Goal: Contribute content: Add original content to the website for others to see

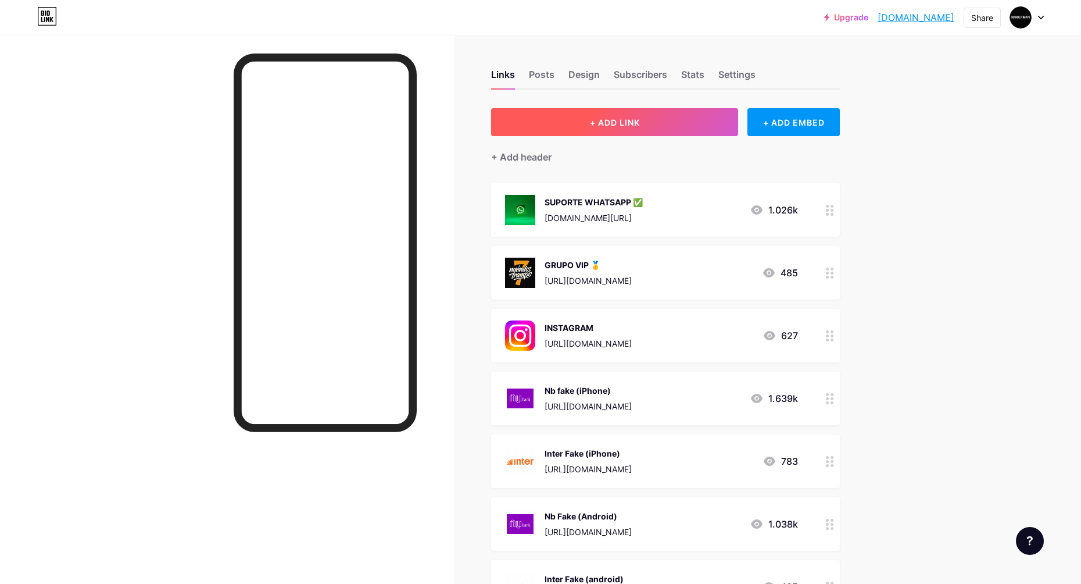
click at [660, 113] on button "+ ADD LINK" at bounding box center [614, 122] width 247 height 28
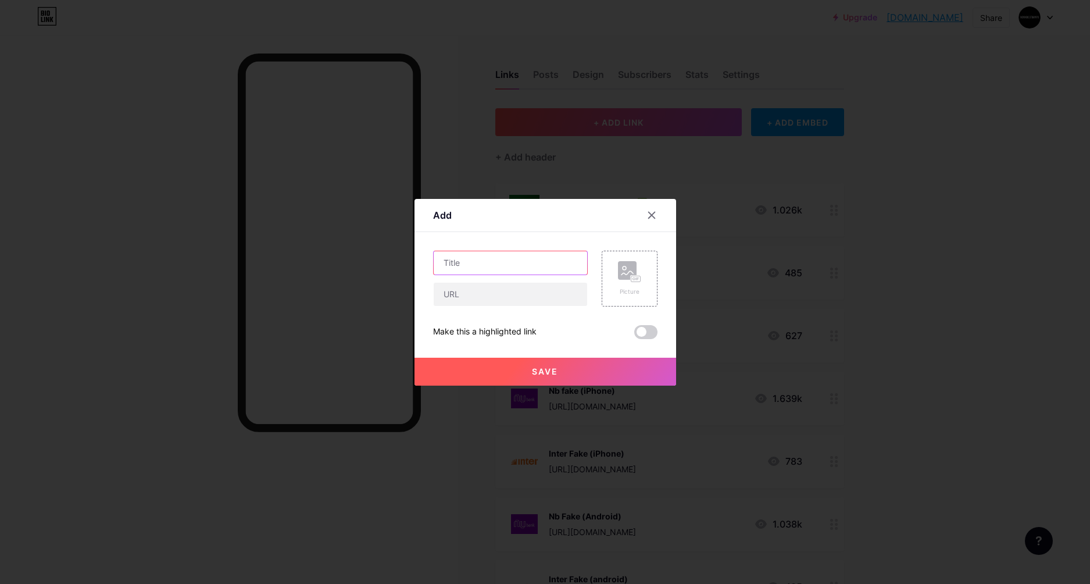
click at [487, 268] on input "text" at bounding box center [510, 262] width 153 height 23
type input "T"
drag, startPoint x: 480, startPoint y: 288, endPoint x: 477, endPoint y: 301, distance: 13.7
click at [480, 287] on input "text" at bounding box center [510, 294] width 153 height 23
click at [574, 262] on input "TODOS OS BANCOS JUNTOS !" at bounding box center [510, 262] width 153 height 23
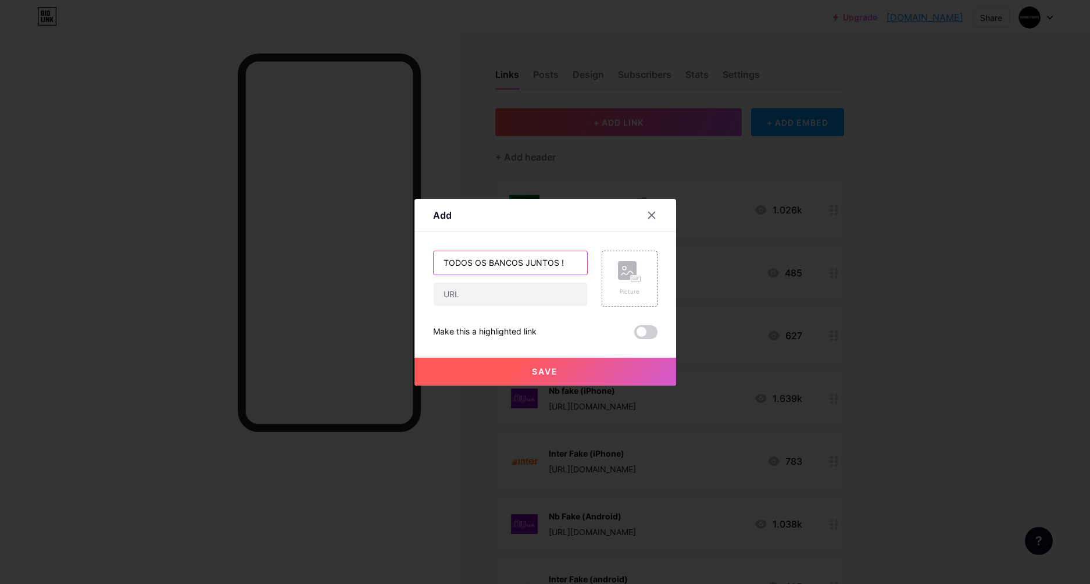
type input "TODOS OS BANCOS JUNTOS !"
click at [492, 295] on input "text" at bounding box center [510, 294] width 153 height 23
paste input "[URL][DOMAIN_NAME]"
type input "[URL][DOMAIN_NAME]"
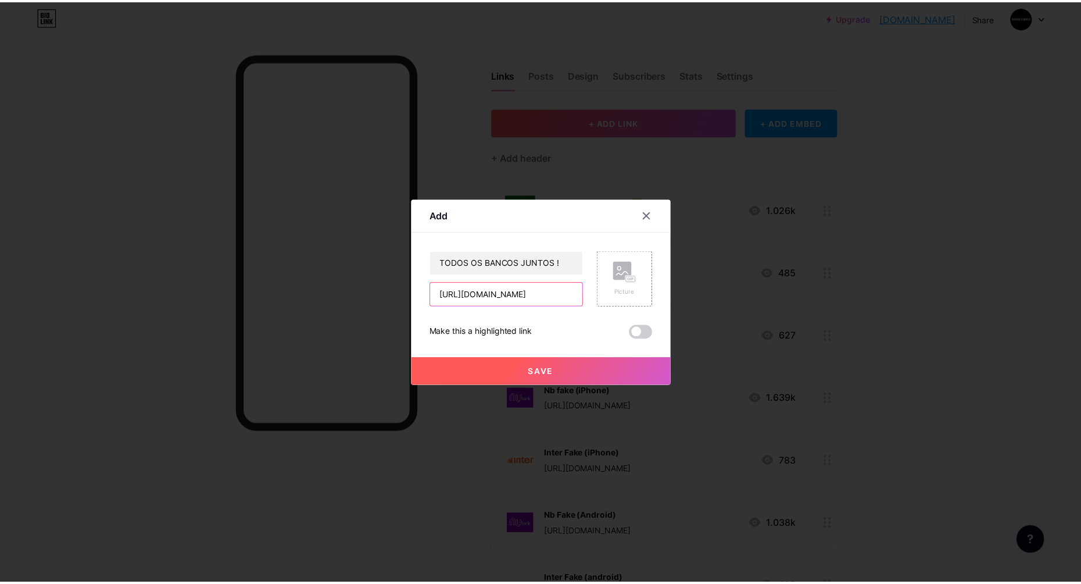
scroll to position [0, 0]
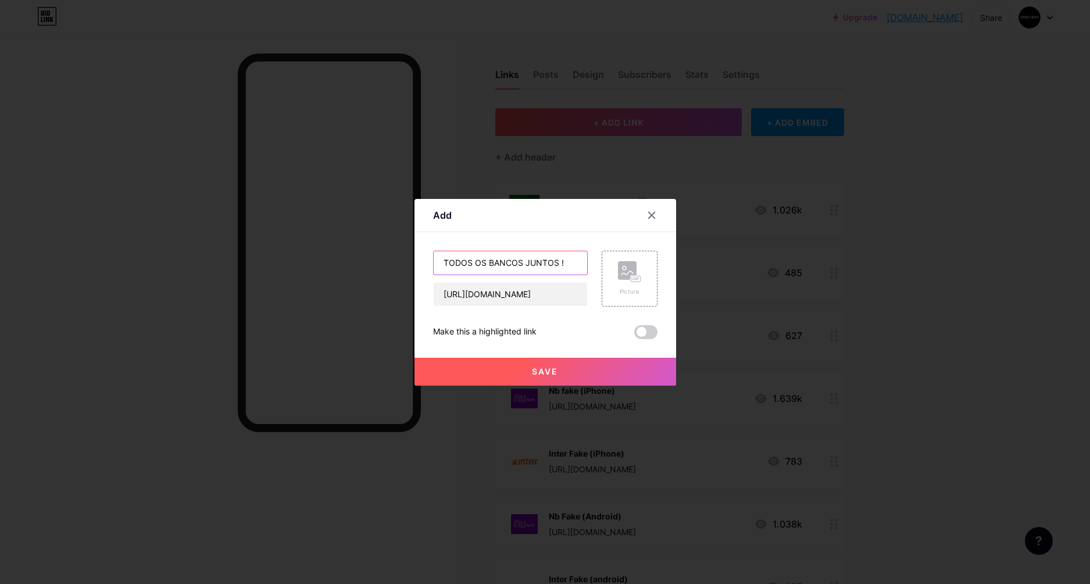
click at [569, 261] on input "TODOS OS BANCOS JUNTOS !" at bounding box center [510, 262] width 153 height 23
click at [498, 260] on input "TODOS OS BANCOS JUNTOS !" at bounding box center [510, 262] width 153 height 23
type input "TODOS OS B4NCOS JUNTOS !"
click at [639, 276] on rect at bounding box center [635, 279] width 9 height 6
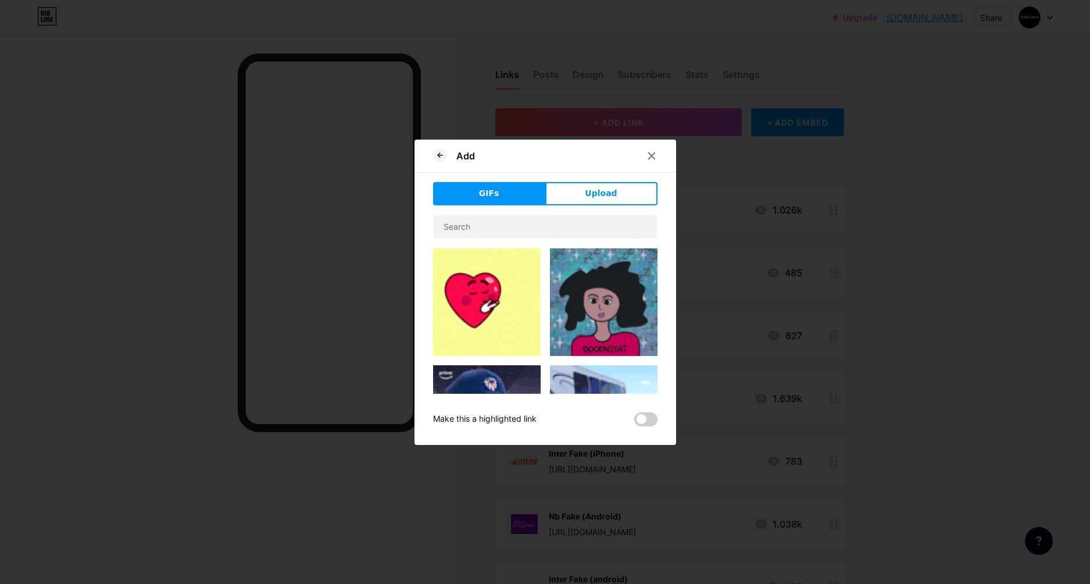
drag, startPoint x: 581, startPoint y: 197, endPoint x: 579, endPoint y: 205, distance: 8.5
click at [580, 195] on button "Upload" at bounding box center [601, 193] width 112 height 23
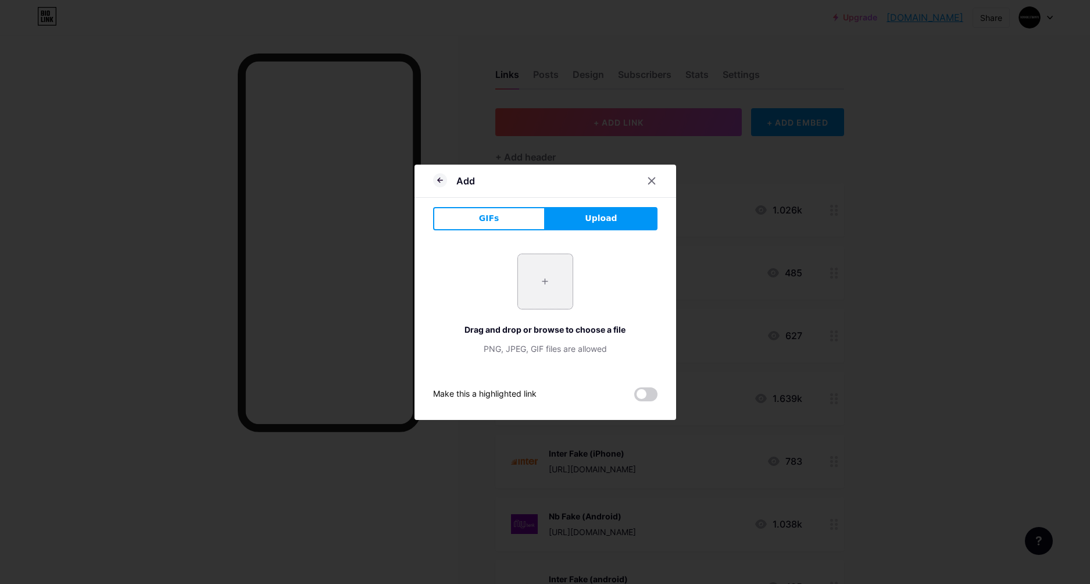
click at [546, 274] on input "file" at bounding box center [545, 281] width 55 height 55
type input "C:\fakepath\ChatGPT Image [DATE], 01_44_21.png"
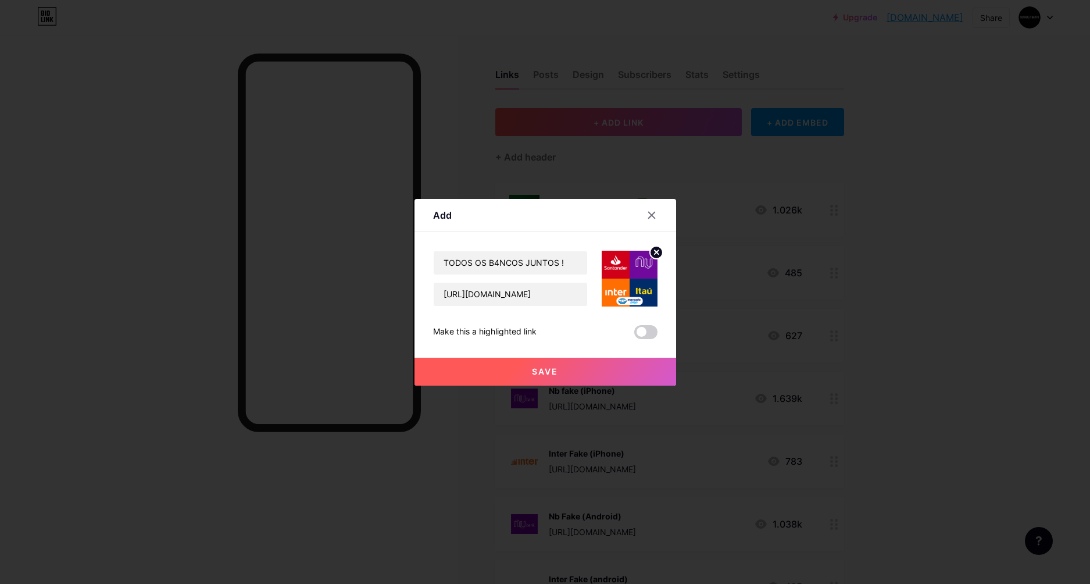
click at [556, 375] on span "Save" at bounding box center [545, 371] width 26 height 10
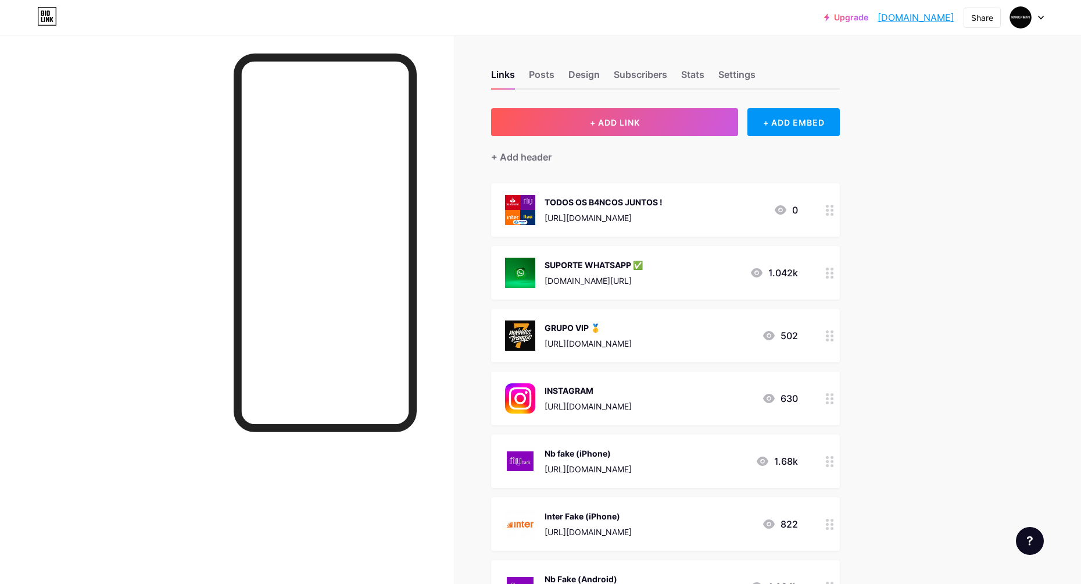
click at [834, 214] on circle at bounding box center [832, 214] width 3 height 3
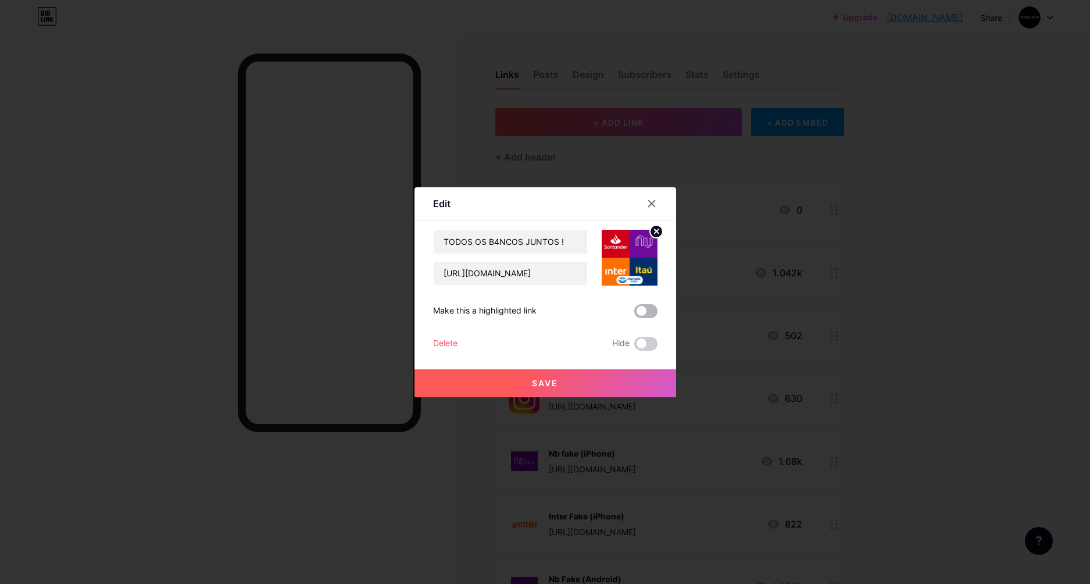
click at [642, 314] on span at bounding box center [645, 311] width 23 height 14
click at [634, 314] on input "checkbox" at bounding box center [634, 314] width 0 height 0
click at [644, 308] on span at bounding box center [645, 311] width 23 height 14
click at [634, 314] on input "checkbox" at bounding box center [634, 314] width 0 height 0
click at [577, 382] on button "Save" at bounding box center [546, 383] width 262 height 28
